Goal: Communication & Community: Answer question/provide support

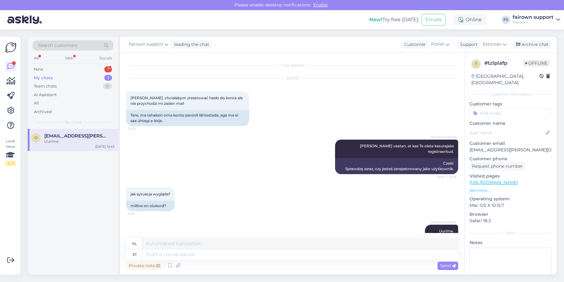
scroll to position [22, 0]
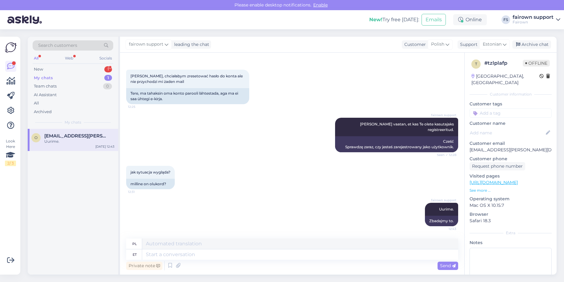
click at [82, 78] on div "My chats 1" at bounding box center [73, 78] width 81 height 9
click at [83, 71] on div "New 1" at bounding box center [73, 69] width 81 height 9
click at [72, 141] on div "proszę o możliwość zresetowania hasła na mail [PERSON_NAME][EMAIL_ADDRESS][DOMA…" at bounding box center [79, 143] width 70 height 11
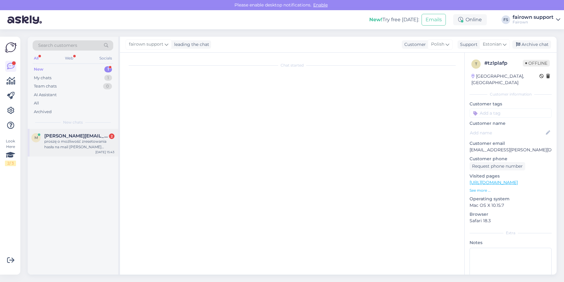
scroll to position [0, 0]
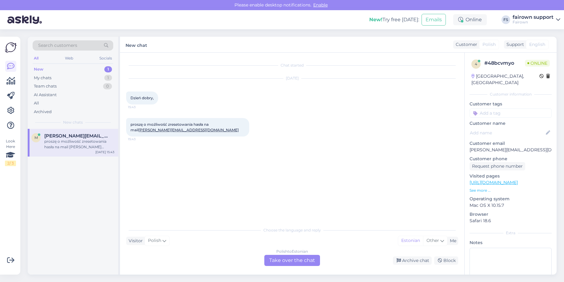
click at [292, 265] on div "Polish to Estonian Take over the chat" at bounding box center [292, 259] width 56 height 11
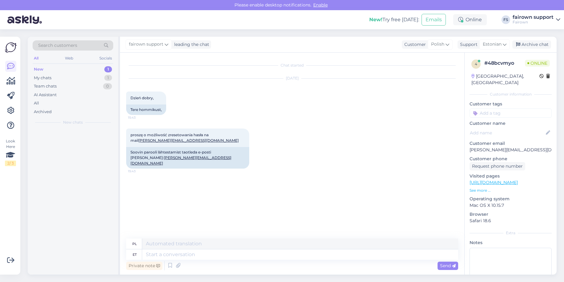
click at [294, 257] on textarea at bounding box center [300, 254] width 316 height 10
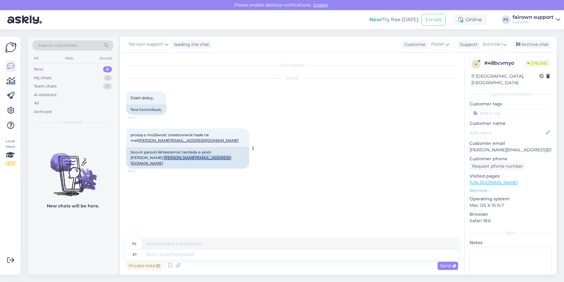
drag, startPoint x: 187, startPoint y: 158, endPoint x: 130, endPoint y: 160, distance: 56.7
click at [130, 160] on div "Soovin parooli lähtestamist taotleda e-posti [PERSON_NAME]: [PERSON_NAME][EMAIL…" at bounding box center [187, 158] width 123 height 22
copy link "[PERSON_NAME][EMAIL_ADDRESS][DOMAIN_NAME]"
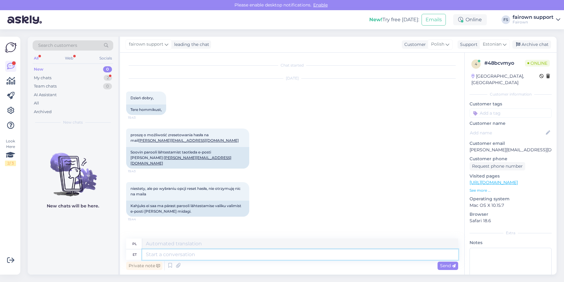
click at [184, 258] on textarea at bounding box center [300, 254] width 316 height 10
type textarea "Olgu,"
type textarea "Dobra,"
type textarea "Olgu, uurime."
type textarea "Okej, zbadajmy to."
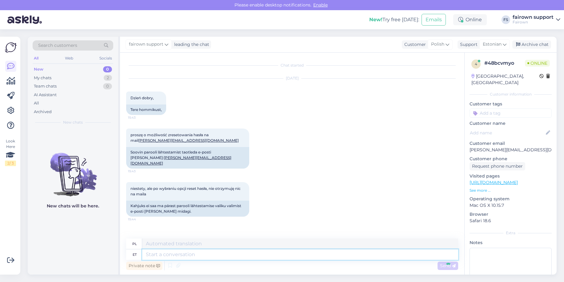
scroll to position [22, 0]
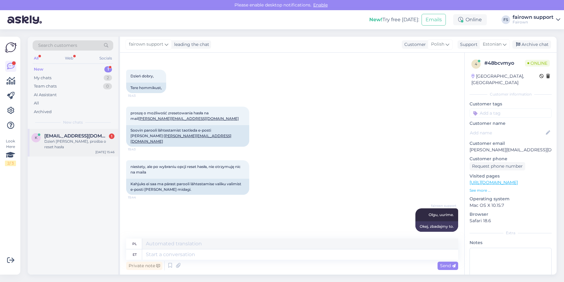
click at [63, 137] on span "[EMAIL_ADDRESS][DOMAIN_NAME]" at bounding box center [76, 136] width 64 height 6
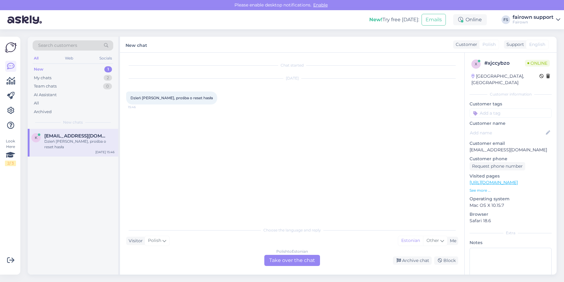
click at [293, 262] on div "Polish to Estonian Take over the chat" at bounding box center [292, 259] width 56 height 11
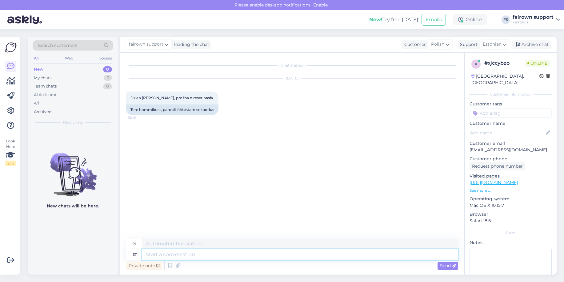
click at [242, 254] on textarea at bounding box center [300, 254] width 316 height 10
click at [520, 147] on div "x # xjccybzo Online [GEOGRAPHIC_DATA], [GEOGRAPHIC_DATA] Customer information C…" at bounding box center [511, 182] width 92 height 259
click at [520, 146] on p "[EMAIL_ADDRESS][DOMAIN_NAME]" at bounding box center [511, 149] width 82 height 6
click at [519, 146] on p "[EMAIL_ADDRESS][DOMAIN_NAME]" at bounding box center [511, 149] width 82 height 6
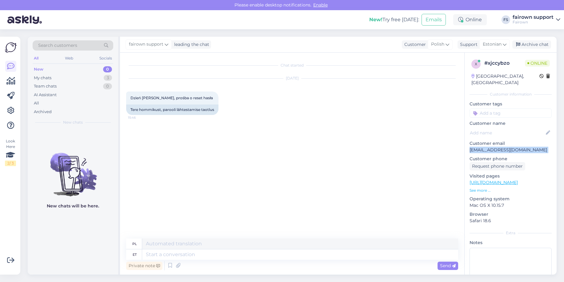
click at [519, 146] on p "[EMAIL_ADDRESS][DOMAIN_NAME]" at bounding box center [511, 149] width 82 height 6
copy p "[EMAIL_ADDRESS][DOMAIN_NAME]"
click at [181, 256] on textarea at bounding box center [300, 254] width 316 height 10
type textarea "Mis aa"
type textarea "Co"
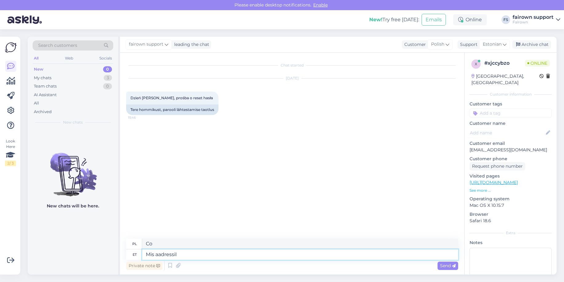
type textarea "Mis aadressil"
type textarea "Pod jakim adresem"
type textarea "Mis aadressil [PERSON_NAME] t"
type textarea "Na jaki adres to wysłałeś?"
type textarea "Mis aadressil [PERSON_NAME] teete?"
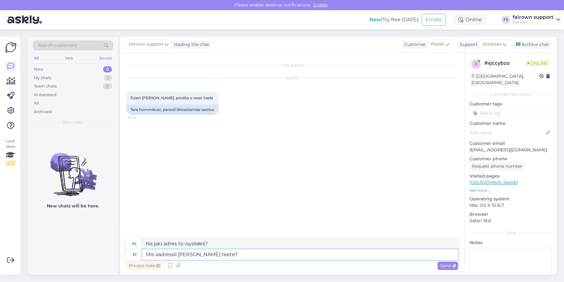
type textarea "Pod jakim adresem to robisz?"
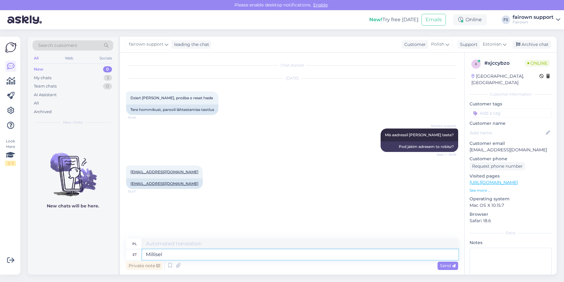
type textarea "Millisel"
type textarea "Na którym"
type textarea "Millisel URLil?"
type textarea "Pod jakim adresem URL?"
click at [487, 187] on p "See more ..." at bounding box center [511, 190] width 82 height 6
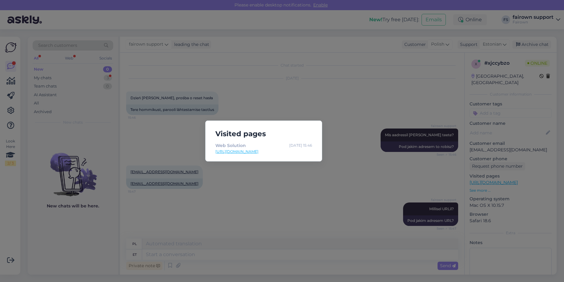
scroll to position [37, 0]
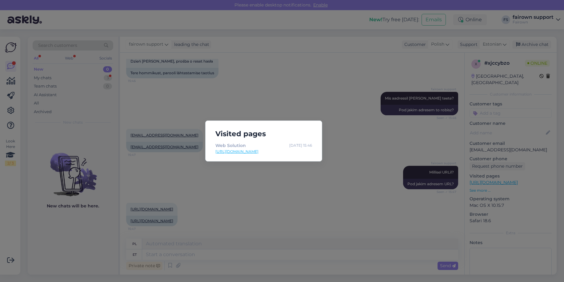
click at [322, 198] on div "Visited pages Web Solution [DATE] 15:46 [URL][DOMAIN_NAME]" at bounding box center [282, 141] width 564 height 282
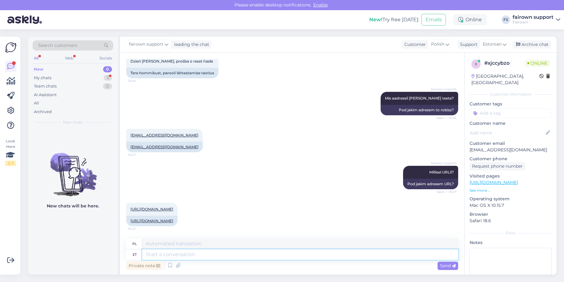
click at [282, 257] on textarea at bounding box center [300, 254] width 316 height 10
click at [245, 260] on div "Private note Send" at bounding box center [292, 265] width 332 height 12
click at [244, 254] on textarea at bounding box center [300, 254] width 316 height 10
type textarea "Kas"
type textarea "Jest"
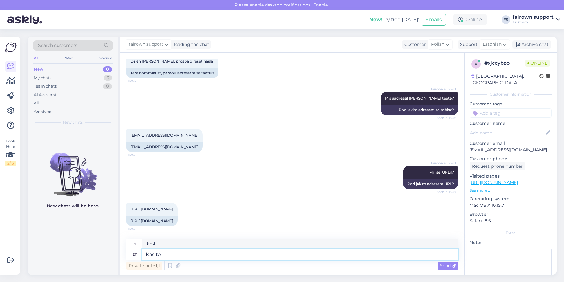
type textarea "Kas te"
type textarea "Czy jesteś"
type textarea "Kas"
type textarea "Jest"
type textarea "Kas Te"
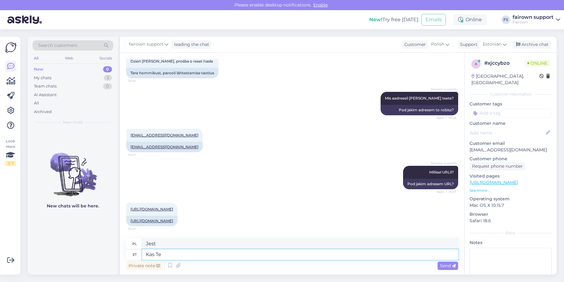
type textarea "Czy jesteś"
type textarea "Kas Te [PERSON_NAME], e"
type textarea "Jesteś pewien?"
type textarea "Kas Te [PERSON_NAME], et t"
type textarea "Czy jesteś pewien, że"
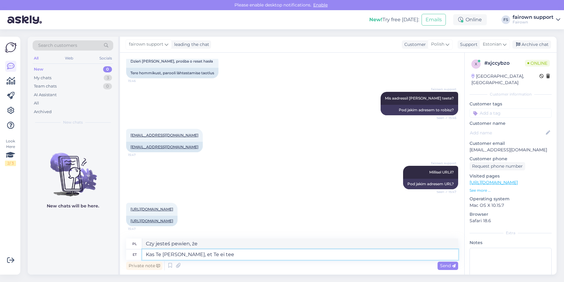
type textarea "Kas Te [PERSON_NAME], et Te ei tee s"
type textarea "Jesteś pewien, że nie?"
type textarea "Kas Te [PERSON_NAME], et Te ei tee seda"
type textarea "Jesteś pewien, że tego nie zrobisz?"
type textarea "Kas Te [PERSON_NAME], et Te ei tee seda testi"
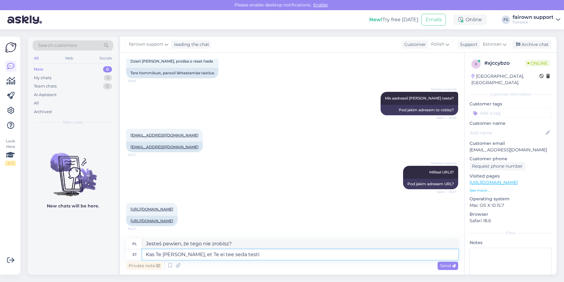
type textarea "Czy na pewno nie chcesz wykonać tego testu?"
type textarea "Kas Te [PERSON_NAME], et Te ei tee seda testi URLil?"
type textarea "Czy jesteś pewien, że nie robisz tego na testowym adresie URL?"
click at [261, 254] on textarea "Kas Te [PERSON_NAME], et Te ei tee seda testi URLil?" at bounding box center [300, 254] width 316 height 10
click at [260, 254] on textarea "Kas Te [PERSON_NAME], et Te ei tee seda testi URLil?" at bounding box center [300, 254] width 316 height 10
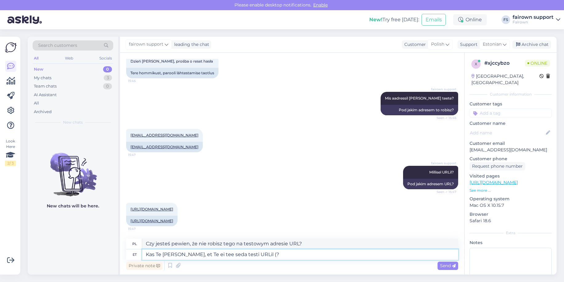
type textarea "Kas Te [PERSON_NAME], et Te ei tee seda testi URLil (?"
type textarea "Czy jesteś pewien, że nie robisz tego na adresie URL testowym (?"
click at [495, 179] on link "[URL][DOMAIN_NAME]" at bounding box center [494, 182] width 48 height 6
click at [262, 255] on textarea "Kas Te [PERSON_NAME], et Te ei tee seda testi URLil (?" at bounding box center [300, 254] width 316 height 10
paste textarea "[URL][DOMAIN_NAME]"
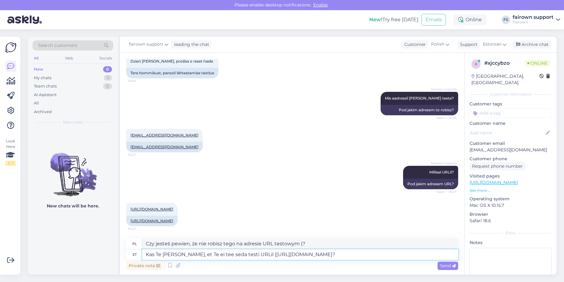
type textarea "Kas Te [PERSON_NAME], et Te ei tee seda testi URLil ([URL][DOMAIN_NAME])?"
type textarea "Czy masz pewność, że nie robisz tego na adresie URL testowym ( [URL][DOMAIN_NAM…"
type textarea "Kas Te [PERSON_NAME], et Te ei tee seda testi URLil ([URL][DOMAIN_NAME])?"
click at [449, 268] on div "Send" at bounding box center [448, 265] width 21 height 8
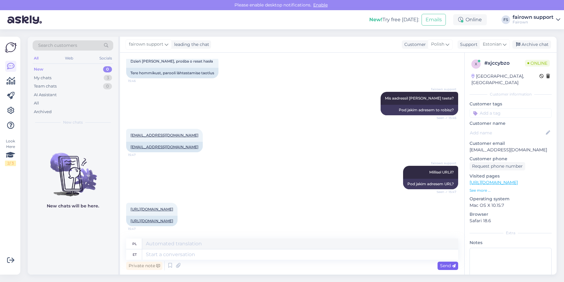
scroll to position [90, 0]
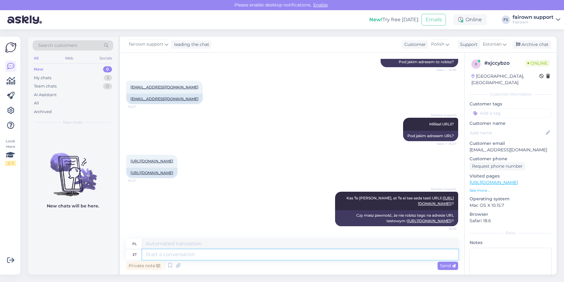
click at [261, 252] on textarea at bounding box center [300, 254] width 316 height 10
click at [77, 74] on div "My chats 3" at bounding box center [73, 78] width 81 height 9
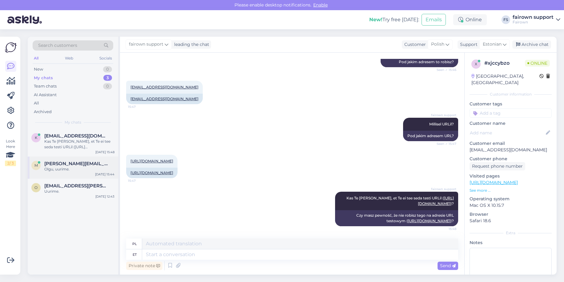
click at [69, 164] on span "[PERSON_NAME][EMAIL_ADDRESS][DOMAIN_NAME]" at bounding box center [76, 164] width 64 height 6
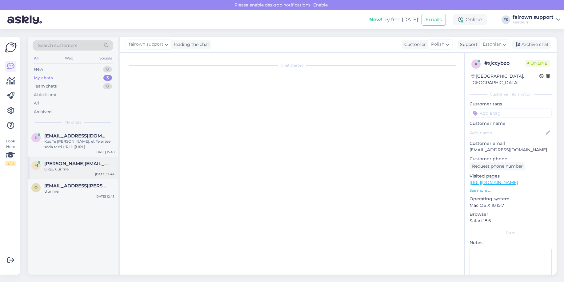
scroll to position [22, 0]
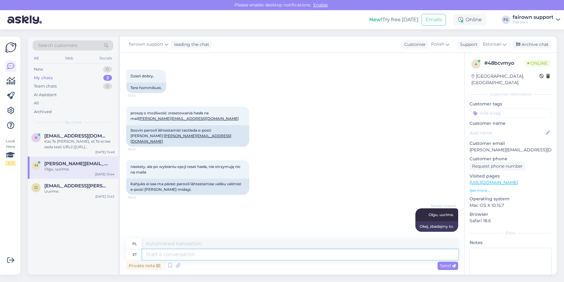
click at [232, 254] on textarea at bounding box center [300, 254] width 316 height 10
type textarea "as"
type textarea "Jak"
type textarea "a"
type textarea "Kas"
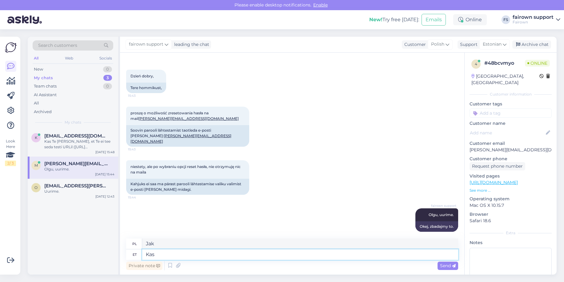
type textarea "Jest"
type textarea "Kas Te"
type textarea "Czy jesteś"
type textarea "Kas Te [PERSON_NAME], et"
type textarea "Jesteś pewien?"
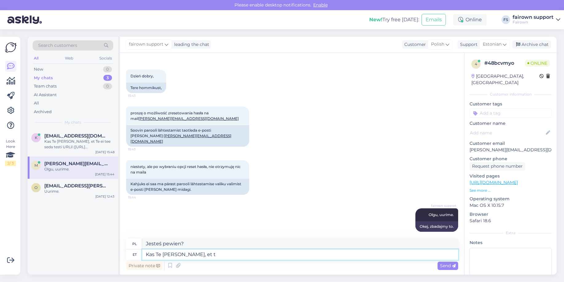
type textarea "Kas Te [PERSON_NAME], et te"
type textarea "Czy jesteś pewien, że"
type textarea "Kas Te [PERSON_NAME], et Te ei t"
type textarea "Jesteś pewien, że nie?"
type textarea "Kas Te [PERSON_NAME], et Te ei tee seda"
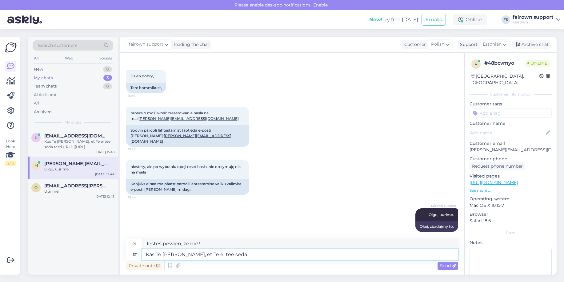
type textarea "Jesteś pewien, że tego nie zrobisz?"
type textarea "Kas Te [PERSON_NAME], et Te ei tee seda test ke"
type textarea "Czy na pewno nie chcesz wykonać tego testu?"
type textarea "Kas Te [PERSON_NAME], et Te ei tee seda test keskkonnas?"
type textarea "Czy jesteś pewien, że nie robisz tego w środowisku testowym?"
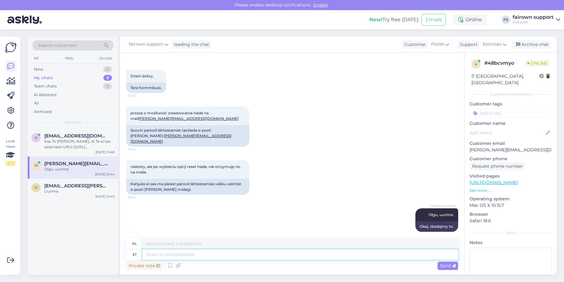
scroll to position [64, 0]
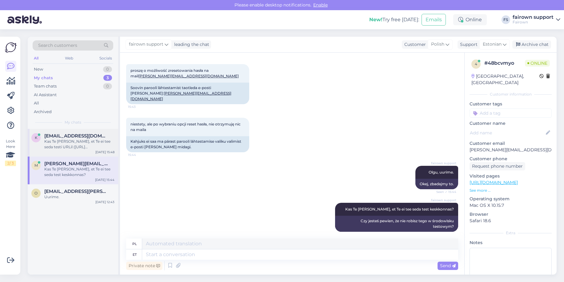
click at [80, 145] on div "Kas Te [PERSON_NAME], et Te ei tee seda testi URLil ([URL][DOMAIN_NAME])?" at bounding box center [79, 143] width 70 height 11
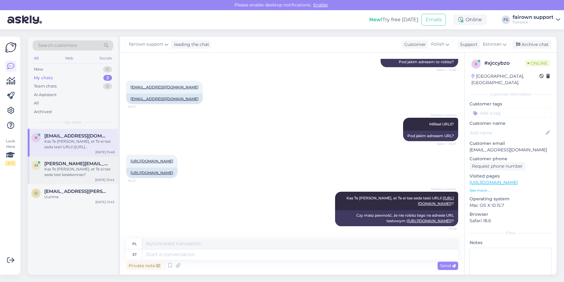
click at [66, 164] on span "[PERSON_NAME][EMAIL_ADDRESS][DOMAIN_NAME]" at bounding box center [76, 164] width 64 height 6
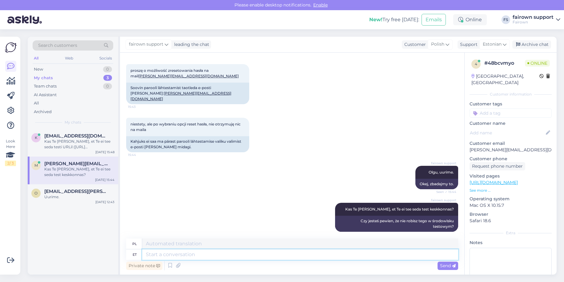
click at [182, 249] on textarea at bounding box center [300, 254] width 316 height 10
paste textarea "[URL][DOMAIN_NAME]"
type textarea "[URL][DOMAIN_NAME]"
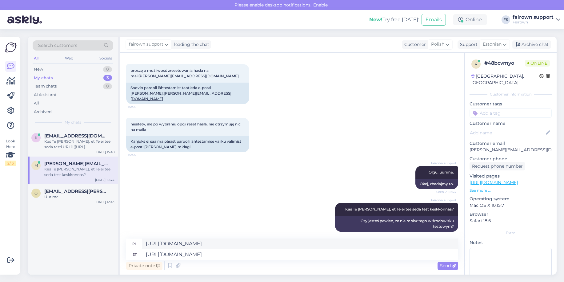
click at [443, 263] on span "Send" at bounding box center [448, 265] width 16 height 6
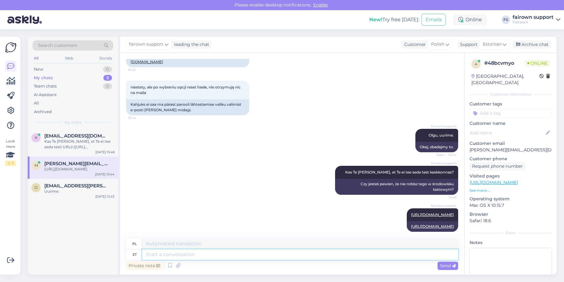
click at [150, 255] on textarea at bounding box center [300, 254] width 316 height 10
type textarea "[PERSON_NAME]"
type textarea "Jeśli"
type textarea "Kui jah, s"
type textarea "W takim razie,"
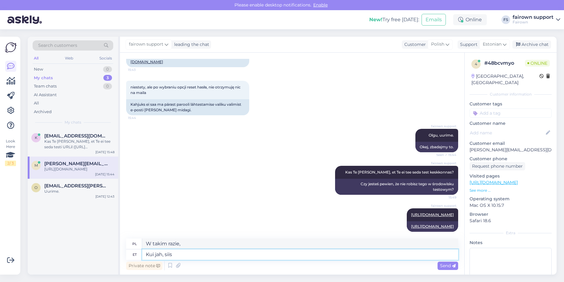
type textarea "Kui jah, siis"
type textarea "Jeśli tak, to"
type textarea "Kui jah, siis Te"
type textarea "Jeśli tak, to ty"
type textarea "Kui jah, siis Te peaksite"
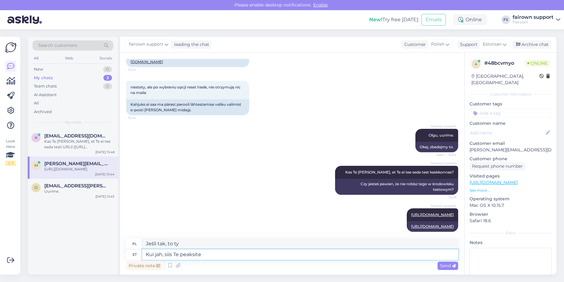
type textarea "Jeśli tak, powinieneś"
type textarea "Kui jah, siis Te peaksite [PERSON_NAME]"
type textarea "Jeśli tak, powinieneś to zrobić."
type textarea "Kui jah, siis Te peaksite seda tegema siit"
type textarea "Jeżeli tak, powinieneś to zrobić."
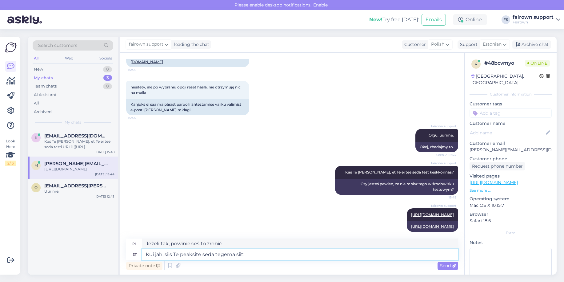
type textarea "Kui jah, siis Te peaksite seda tegema siit:"
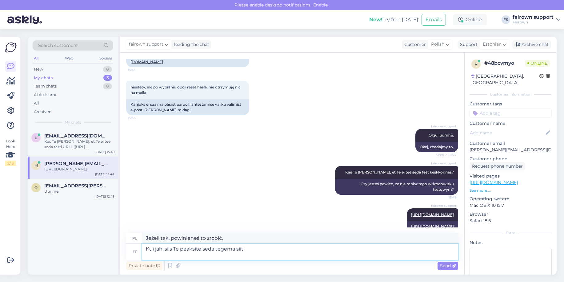
type textarea "Jeśli tak, zrób to tutaj:"
paste textarea "[URL][DOMAIN_NAME]"
type textarea "Kui jah, siis Te peaksite seda tegema siit: [URL][DOMAIN_NAME]"
type textarea "Jeśli tak, powinieneś to zrobić tutaj: [URL][DOMAIN_NAME]"
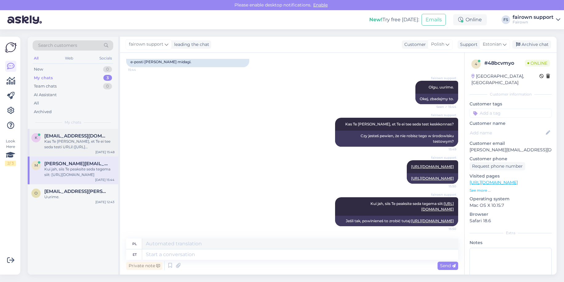
click at [57, 136] on span "[EMAIL_ADDRESS][DOMAIN_NAME]" at bounding box center [76, 136] width 64 height 6
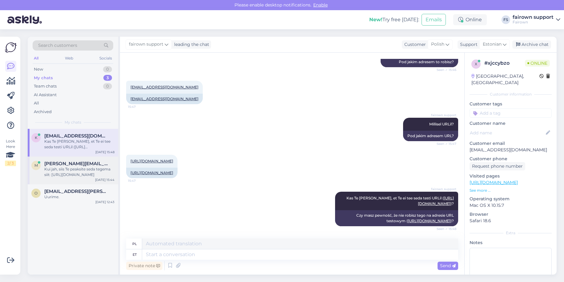
click at [75, 174] on div "Kui jah, siis Te peaksite seda tegema siit: [URL][DOMAIN_NAME]" at bounding box center [79, 171] width 70 height 11
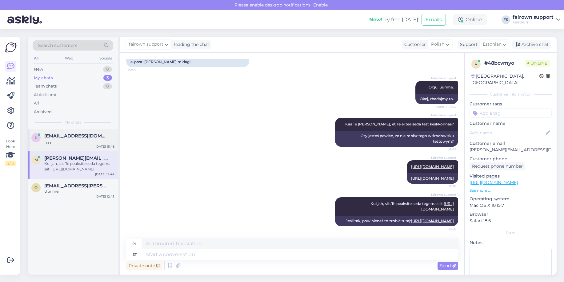
click at [71, 139] on div at bounding box center [79, 141] width 70 height 6
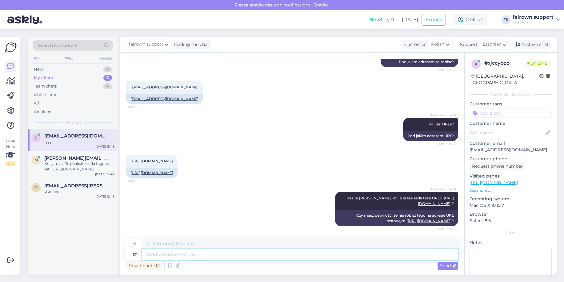
click at [161, 254] on textarea at bounding box center [300, 254] width 316 height 10
type textarea "Me ei"
type textarea "My"
type textarea "Me ei nä"
type textarea "Nie robimy"
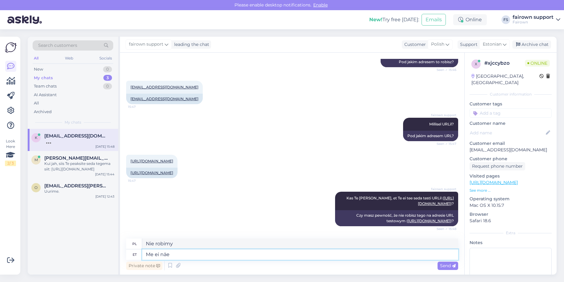
type textarea "Me ei näe"
type textarea "Nie widzimy."
type textarea "Me ei näe, et"
type textarea "Nie widzimy,"
type textarea "Me ei näe, et"
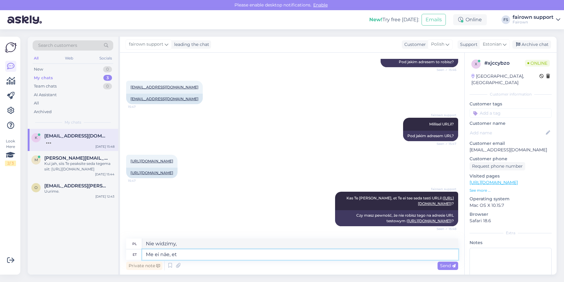
type textarea "Nie widzimy tego"
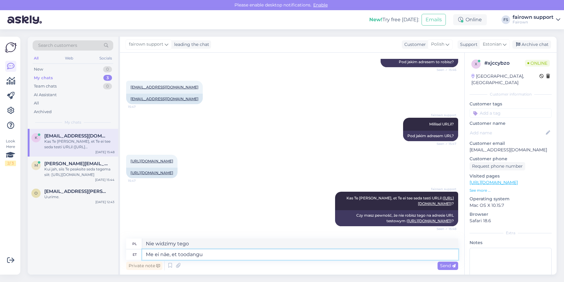
type textarea "Me ei näe, et toodangu"
type textarea "Nie widzimy tej produkcji"
type textarea "Me ei näe, et"
type textarea "Nie widzimy tego"
type textarea "Me ei näe, et LIVe ke"
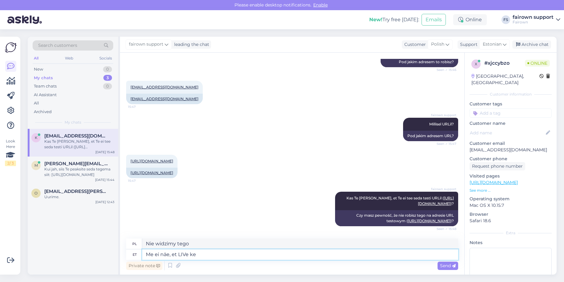
type textarea "Nie widzimy tego na żywo"
type textarea "Me ei näe, et LIVE"
type textarea "Tego nie widzimy NA ŻYWO"
type textarea "Me ei näe, et LIVE keskkonnas ol"
type textarea "Nie widzimy tego w środowisku LIVE"
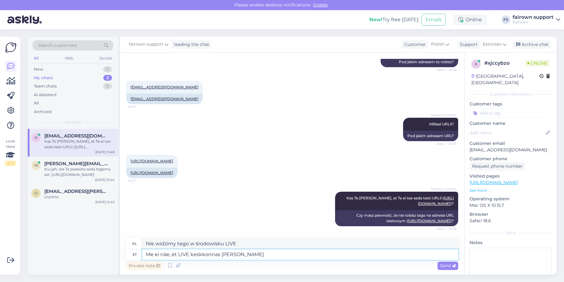
type textarea "Me ei näe, et LIVE keskkonnas [PERSON_NAME]"
type textarea "Nie widzimy Cię na żywo."
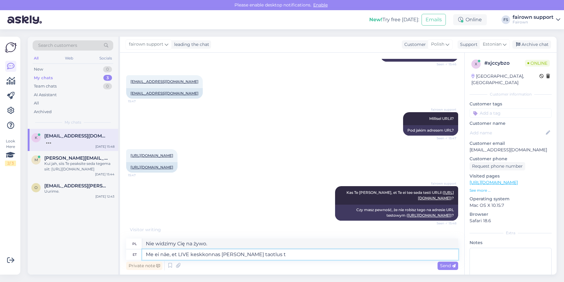
type textarea "Me ei näe, et LIVE keskkonnas [PERSON_NAME] taotlus tu"
type textarea "Nie widzimy Twojego zapytania w środowisku LIVE."
type textarea "Me ei näe, et LIVE keskkonnas [PERSON_NAME] taotlus tulnud."
type textarea "Nie zauważyliśmy, aby Twoje zapytanie zostało odebrane w środowisku LIVE."
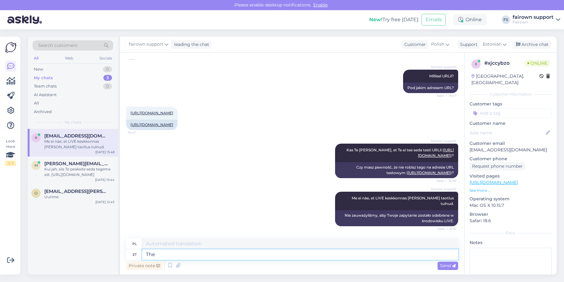
type textarea "The"
type textarea "Ten"
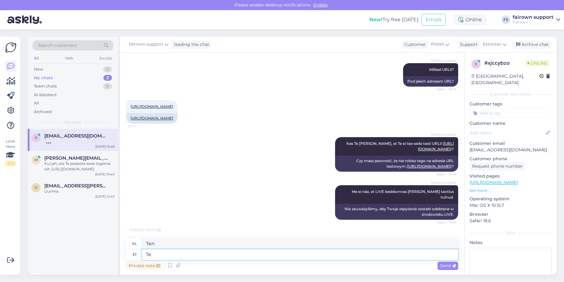
type textarea "Te"
type textarea "[PERSON_NAME]"
type textarea "Te olete"
type textarea "Jesteś"
type textarea "T"
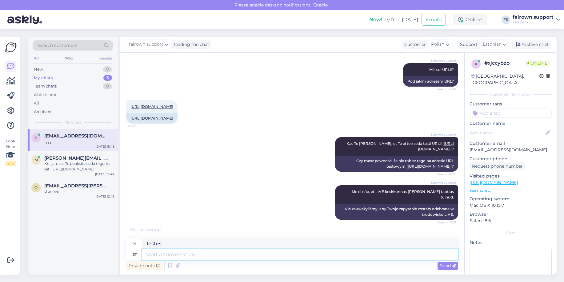
type textarea "[PERSON_NAME]"
click at [62, 160] on span "[PERSON_NAME][EMAIL_ADDRESS][DOMAIN_NAME]" at bounding box center [76, 158] width 64 height 6
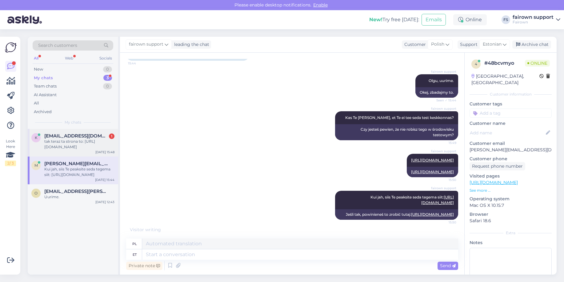
click at [78, 134] on span "[EMAIL_ADDRESS][DOMAIN_NAME]" at bounding box center [76, 136] width 64 height 6
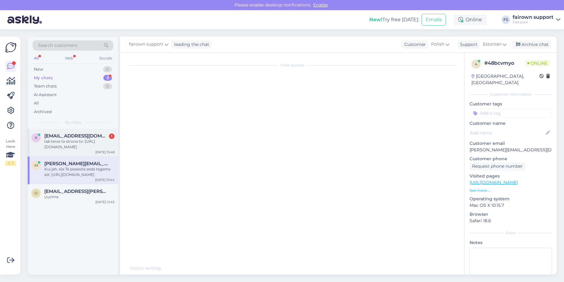
scroll to position [187, 0]
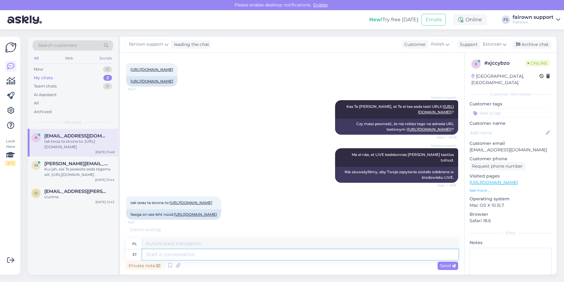
click at [164, 254] on textarea at bounding box center [300, 254] width 316 height 10
type textarea "Ei, s"
type textarea "NIE,"
type textarea "Ei, see o"
type textarea "Nie, [GEOGRAPHIC_DATA]"
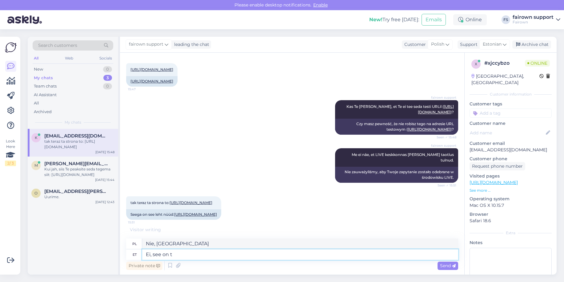
type textarea "Ei, see on te"
type textarea "Nie, to jest"
type textarea "Ei, see on test"
type textarea "Nie, to jest test."
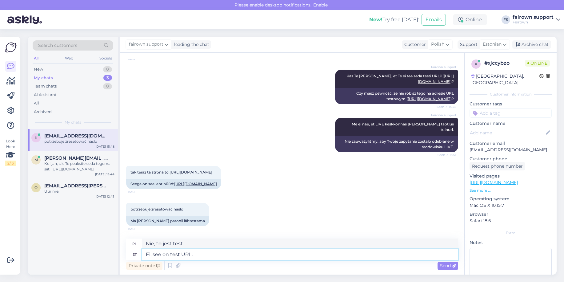
type textarea "Ei, see on test URL."
type textarea "Nie, to jest adres URL testowy."
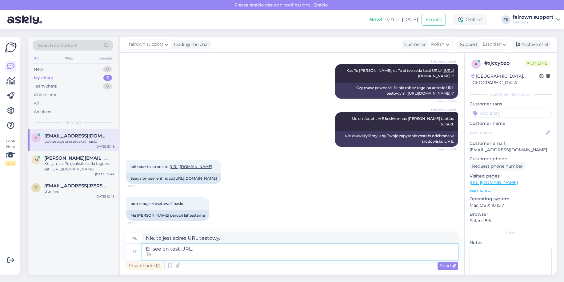
type textarea "Ei, see on test URL. Te s"
type textarea "Nie, to jest adres testowy. Ty"
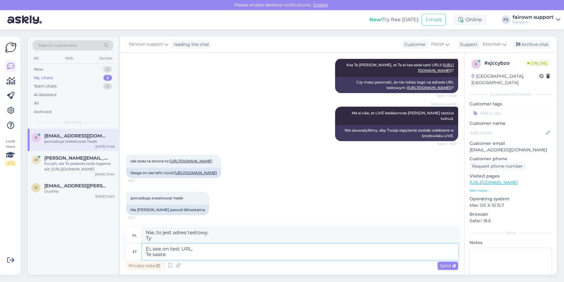
type textarea "Ei, see on test URL. Te saate"
type textarea "Nie, to jest adres URL testowy. [GEOGRAPHIC_DATA]"
type textarea "Ei, see on test URL. Te saate parooli lä"
type textarea "Nie, to jest adres testowy. Otrzymasz hasło"
type textarea "Ei, see on test URL. Te saate parooli lähtestada siit"
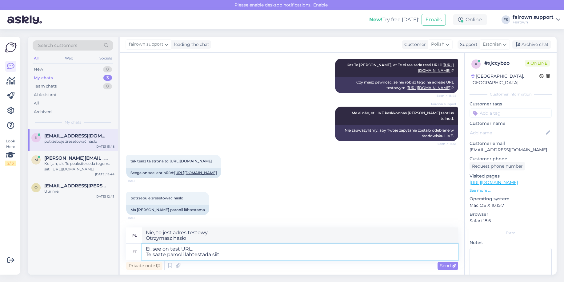
type textarea "Nie, to jest adres testowy. Możesz zresetować swoje hasło"
type textarea "Ei, see on test URL. Te saate parooli lähtestada siit:"
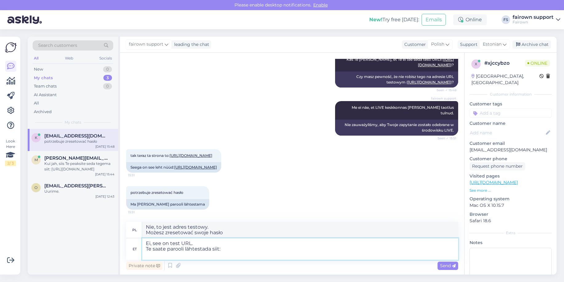
type textarea "Nie, to jest adres testowy. Możesz zresetować hasło tutaj:"
paste textarea "[URL][DOMAIN_NAME]"
type textarea "Ei, see on test URL. Te saate parooli lähtestada siit: [URL][DOMAIN_NAME]"
type textarea "Nie, to jest adres testowy. Możesz zresetować hasło tutaj: [URL][DOMAIN_NAME]"
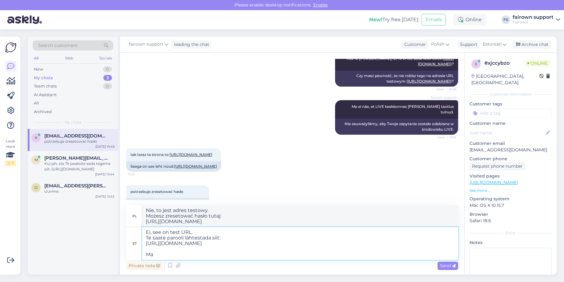
type textarea "Ei, see on test URL. Te saate parooli lähtestada siit: [URL][DOMAIN_NAME] Ma n"
type textarea "Nie, to jest adres testowy. Możesz zresetować hasło tutaj: [URL][DOMAIN_NAME] Ma"
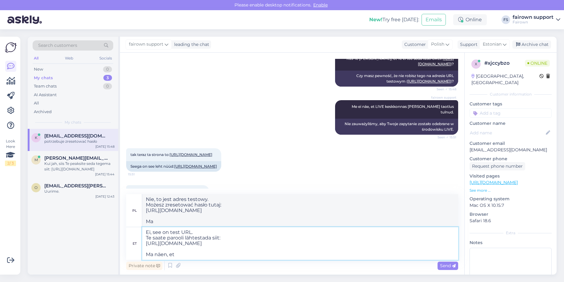
type textarea "Ei, see on test URL. Te saate parooli lähtestada siit: [URL][DOMAIN_NAME] Ma nä…"
type textarea "Nie, to jest testowy adres URL. Możesz zresetować hasło tutaj: [URL][DOMAIN_NAM…"
type textarea "Ei, see on test URL. Te saate parooli lähtestada siit: [URL][DOMAIN_NAME] Ma nä…"
type textarea "Nie, to jest adres testowy. Możesz zresetować hasło tutaj: [URL][DOMAIN_NAME] W…"
type textarea "Ei, see on test URL. Te saate parooli lähtestada siit: [URL][DOMAIN_NAME] Ma nä…"
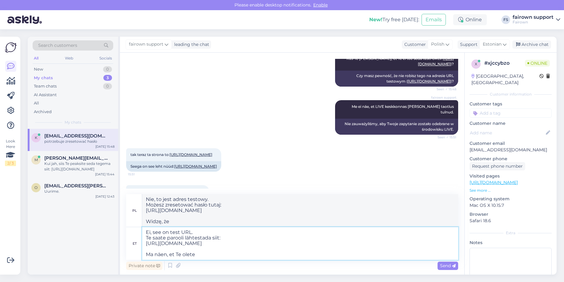
type textarea "Nie, to jest adres testowy. Możesz zresetować hasło tutaj: [URL][DOMAIN_NAME] W…"
type textarea "Ei, see on test URL. Te saate parooli lähtestada siit: [URL][DOMAIN_NAME] Ma nä…"
type textarea "Nie, to jest testowy adres URL. Możesz zresetować hasło tutaj: [URL][DOMAIN_NAM…"
type textarea "Ei, see on test URL. Te saate parooli lähtestada siit: [URL][DOMAIN_NAME] Ma nä…"
type textarea "Nie, to jest adres testowy. Możesz zresetować hasło tutaj: [URL][DOMAIN_NAME] W…"
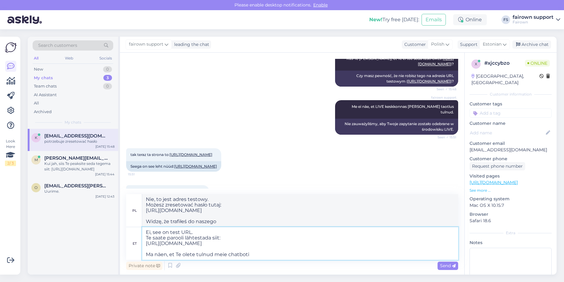
type textarea "Ei, see on test URL. Te saate parooli lähtestada siit: [URL][DOMAIN_NAME] Ma nä…"
type textarea "Nie, to jest testowy adres URL. Możesz zresetować hasło tutaj: [URL][DOMAIN_NAM…"
type textarea "Ei, see on test URL. Te saate parooli lähtestada siit: [URL][DOMAIN_NAME] Ma nä…"
type textarea "Nie, to jest adres testowy. Możesz zresetować hasło tutaj: [URL][DOMAIN_NAME] W…"
type textarea "Ei, see on test URL. Te saate parooli lähtestada siit: [URL][DOMAIN_NAME] Ma nä…"
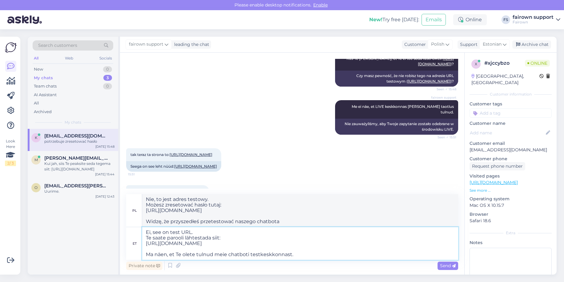
type textarea "Nie, to jest adres testowy. Możesz zresetować hasło tutaj: [URL][DOMAIN_NAME] W…"
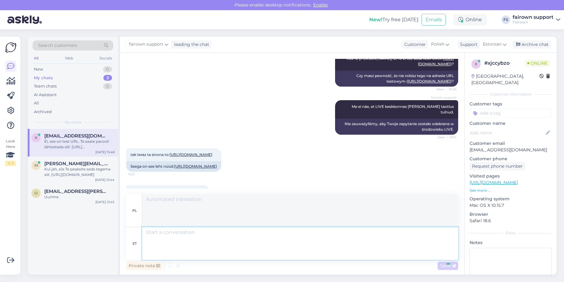
scroll to position [304, 0]
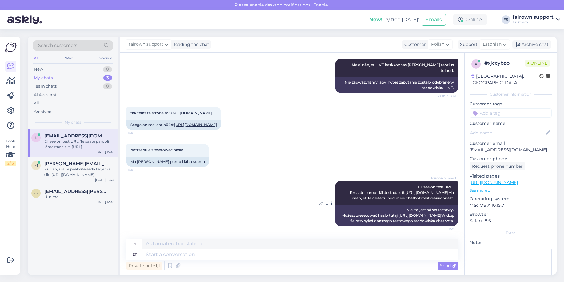
click at [399, 213] on link "[URL][DOMAIN_NAME]" at bounding box center [420, 215] width 43 height 5
click at [266, 259] on div "Private note Send" at bounding box center [292, 265] width 332 height 12
click at [80, 167] on div "Kui jah, siis Te peaksite seda tegema siit: [URL][DOMAIN_NAME]" at bounding box center [79, 171] width 70 height 11
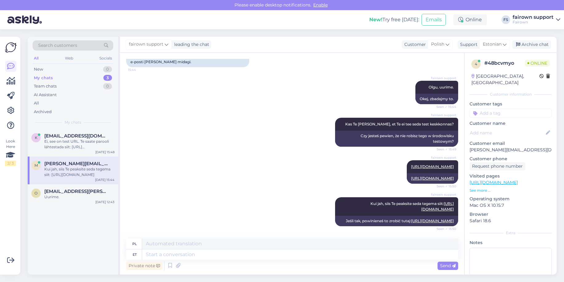
click at [538, 146] on p "[PERSON_NAME][EMAIL_ADDRESS][DOMAIN_NAME]" at bounding box center [511, 149] width 82 height 6
drag, startPoint x: 535, startPoint y: 142, endPoint x: 471, endPoint y: 142, distance: 64.3
click at [471, 146] on p "[PERSON_NAME][EMAIL_ADDRESS][DOMAIN_NAME]" at bounding box center [511, 149] width 82 height 6
copy p "[PERSON_NAME][EMAIL_ADDRESS][DOMAIN_NAME]"
click at [86, 146] on div "Ei, see on test URL. Te saate parooli lähtestada siit: [URL][DOMAIN_NAME] Ma nä…" at bounding box center [79, 143] width 70 height 11
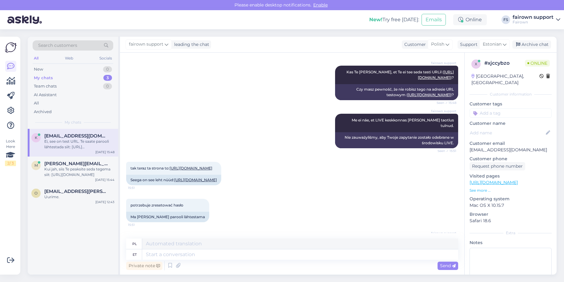
scroll to position [304, 0]
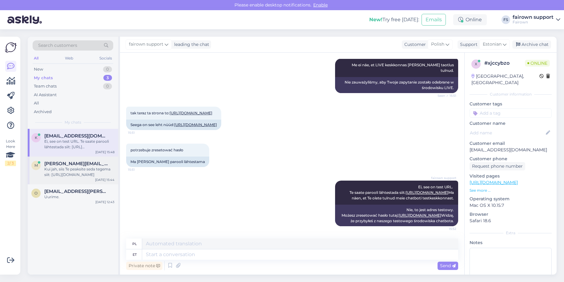
click at [68, 176] on div "Kui jah, siis Te peaksite seda tegema siit: [URL][DOMAIN_NAME]" at bounding box center [79, 171] width 70 height 11
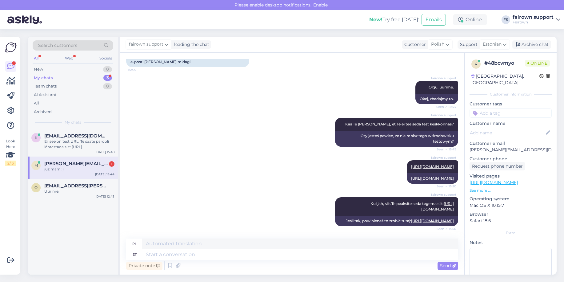
scroll to position [186, 0]
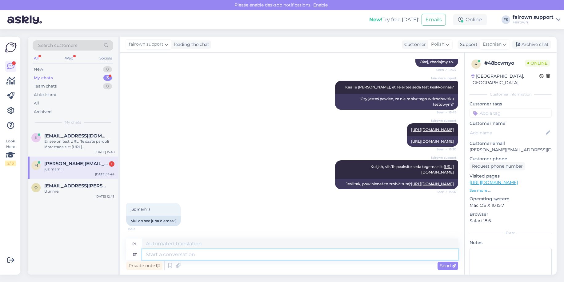
click at [202, 256] on textarea at bounding box center [300, 254] width 316 height 10
click at [202, 259] on div "Private note Send" at bounding box center [292, 265] width 332 height 12
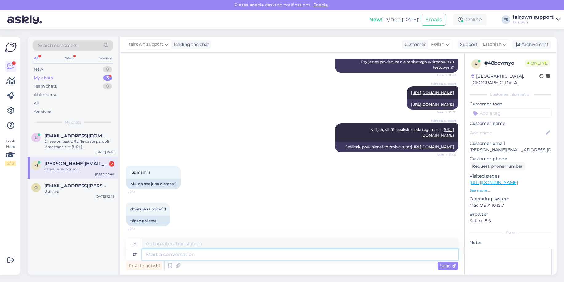
click at [202, 257] on textarea at bounding box center [300, 254] width 316 height 10
type textarea "Suurepärane, et"
type textarea "Doskonały,"
type textarea "Suurepärane, et"
type textarea "Świetnie, że"
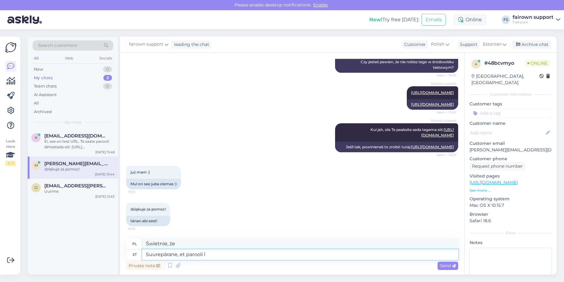
type textarea "Suurepärane, et parooli lä"
type textarea "Świetne na hasło"
type textarea "Suurepärane, et parooli lähtestamine töö"
type textarea "Świetne do resetowania hasła"
type textarea "Suurepärane, et parooli lähtestamine töötas."
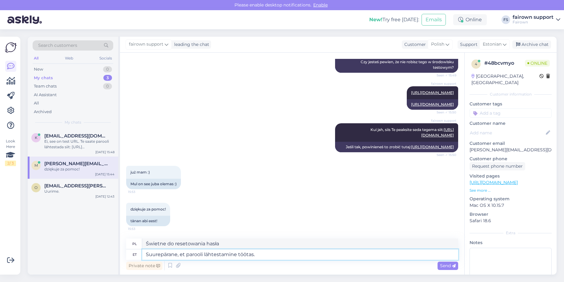
type textarea "Świetnie, że resetowanie hasła zadziałało."
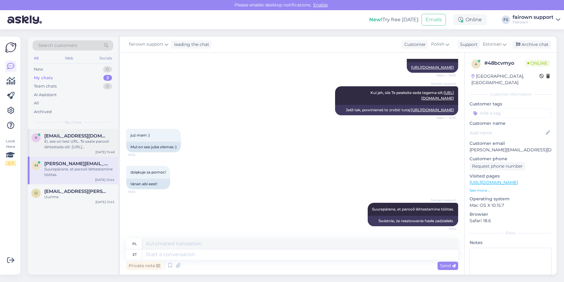
click at [78, 141] on div "Ei, see on test URL. Te saate parooli lähtestada siit: [URL][DOMAIN_NAME] Ma nä…" at bounding box center [79, 143] width 70 height 11
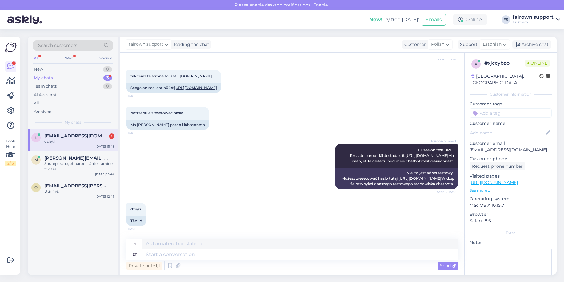
scroll to position [341, 0]
click at [166, 260] on div "Private note Send" at bounding box center [292, 265] width 332 height 12
click at [166, 252] on textarea at bounding box center [300, 254] width 316 height 10
type textarea "Kas"
type textarea "Jest"
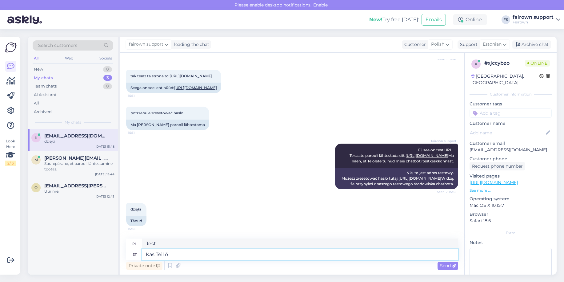
type textarea "Kas Teil õn"
type textarea "Czy masz?"
type textarea "Kas Teil õnnestus?"
type textarea "Czy Ci się udało?"
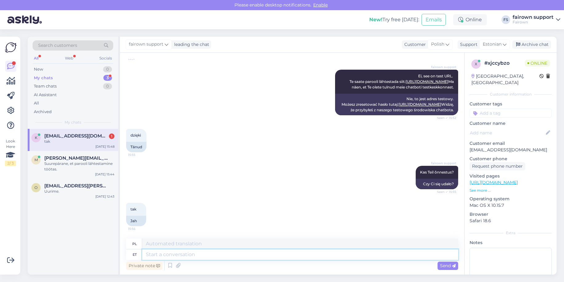
scroll to position [415, 0]
type textarea "Suurepärane."
type textarea "Doskonały."
